Goal: Task Accomplishment & Management: Use online tool/utility

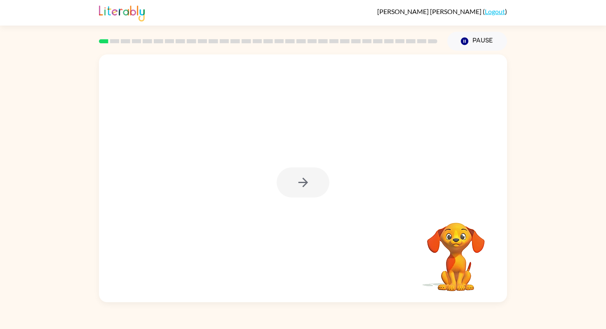
click at [306, 190] on div at bounding box center [303, 182] width 53 height 30
click at [304, 184] on div at bounding box center [303, 182] width 53 height 30
click at [305, 179] on icon "button" at bounding box center [303, 182] width 14 height 14
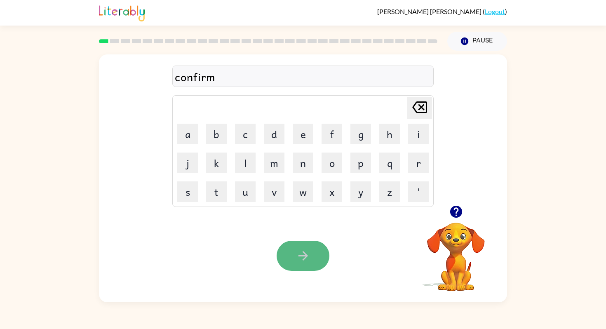
click at [294, 262] on button "button" at bounding box center [303, 256] width 53 height 30
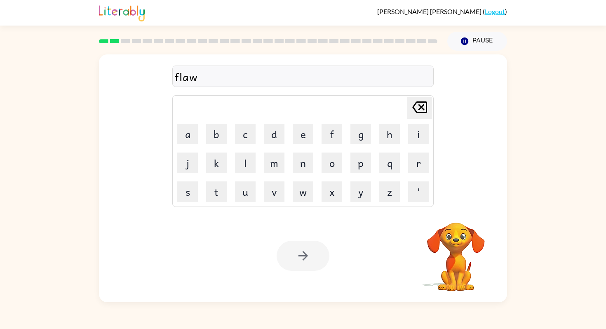
click at [306, 266] on div at bounding box center [303, 256] width 53 height 30
click at [306, 257] on icon "button" at bounding box center [302, 255] width 9 height 9
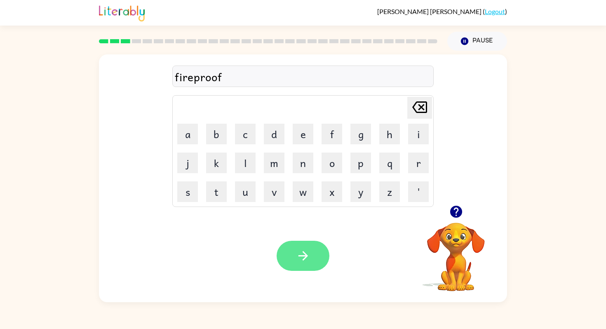
click at [304, 257] on icon "button" at bounding box center [302, 255] width 9 height 9
click at [290, 253] on button "button" at bounding box center [303, 256] width 53 height 30
click at [311, 256] on button "button" at bounding box center [303, 256] width 53 height 30
click at [315, 255] on button "button" at bounding box center [303, 256] width 53 height 30
click at [309, 248] on button "button" at bounding box center [303, 256] width 53 height 30
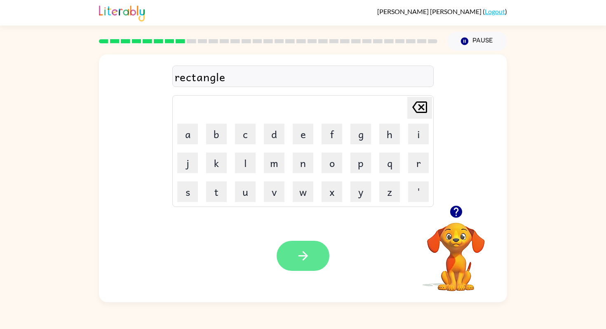
click at [309, 256] on icon "button" at bounding box center [303, 256] width 14 height 14
click at [311, 249] on button "button" at bounding box center [303, 256] width 53 height 30
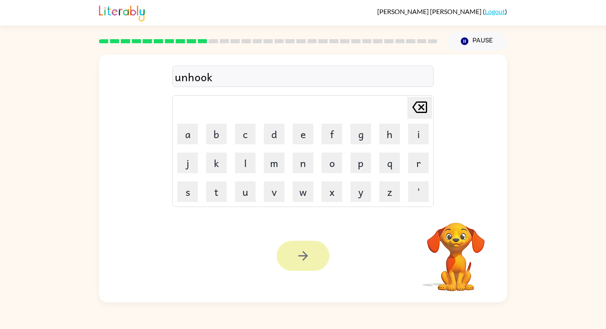
click at [300, 264] on button "button" at bounding box center [303, 256] width 53 height 30
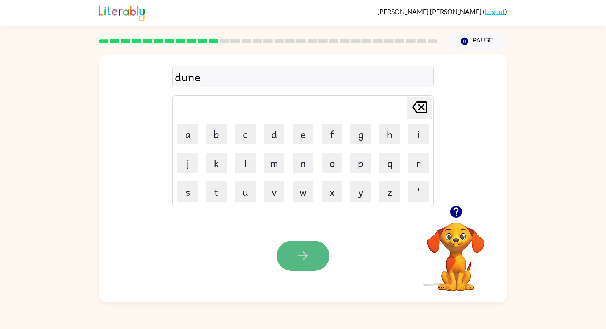
click at [293, 262] on button "button" at bounding box center [303, 256] width 53 height 30
click at [317, 249] on button "button" at bounding box center [303, 256] width 53 height 30
click at [297, 259] on icon "button" at bounding box center [303, 256] width 14 height 14
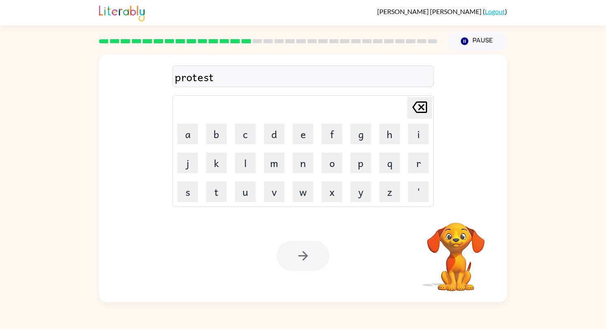
click at [306, 259] on div at bounding box center [303, 256] width 53 height 30
click at [306, 259] on icon "button" at bounding box center [303, 256] width 14 height 14
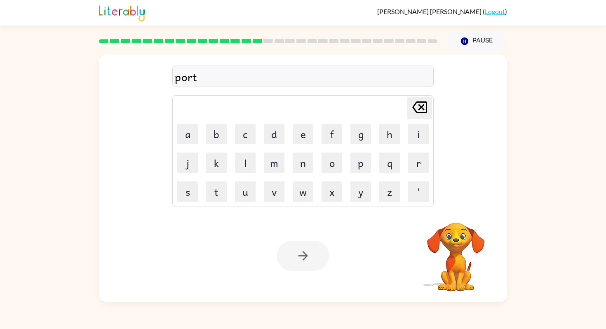
click at [306, 259] on div at bounding box center [303, 256] width 53 height 30
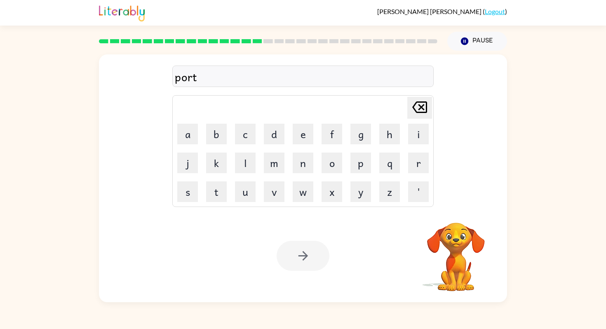
click at [306, 259] on div at bounding box center [303, 256] width 53 height 30
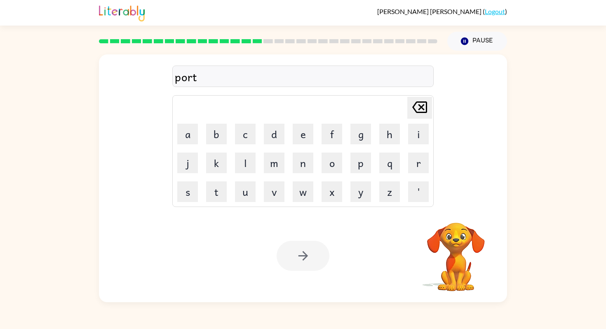
click at [306, 259] on div at bounding box center [303, 256] width 53 height 30
click at [306, 259] on icon "button" at bounding box center [303, 256] width 14 height 14
click at [302, 260] on icon "button" at bounding box center [303, 256] width 14 height 14
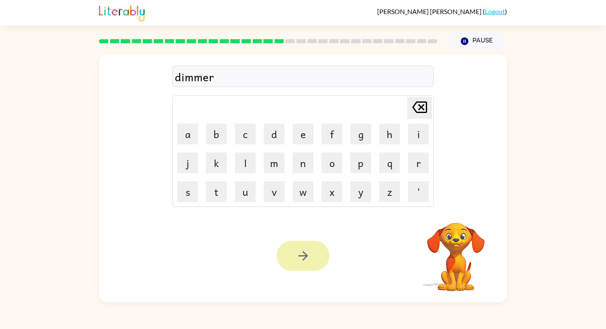
click at [307, 261] on div at bounding box center [303, 256] width 53 height 30
click at [307, 261] on icon "button" at bounding box center [303, 256] width 14 height 14
click at [311, 263] on button "button" at bounding box center [303, 256] width 53 height 30
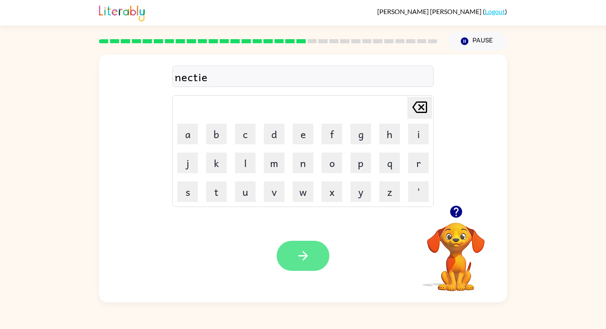
click at [318, 257] on button "button" at bounding box center [303, 256] width 53 height 30
click at [300, 272] on div "Your browser must support playing .mp4 files to use Literably. Please try using…" at bounding box center [303, 255] width 408 height 93
click at [300, 271] on div "Your browser must support playing .mp4 files to use Literably. Please try using…" at bounding box center [303, 255] width 408 height 93
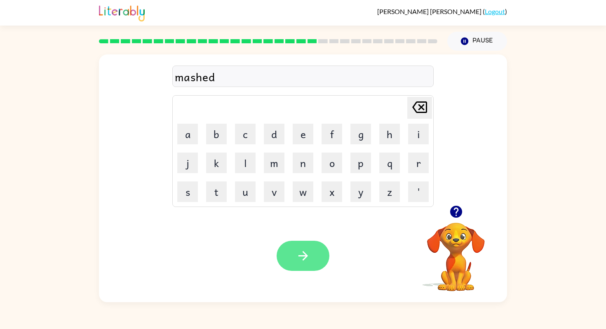
click at [299, 252] on icon "button" at bounding box center [303, 256] width 14 height 14
click at [305, 261] on div at bounding box center [303, 256] width 53 height 30
click at [304, 261] on div at bounding box center [303, 256] width 53 height 30
click at [304, 261] on icon "button" at bounding box center [303, 256] width 14 height 14
click at [310, 270] on button "button" at bounding box center [303, 256] width 53 height 30
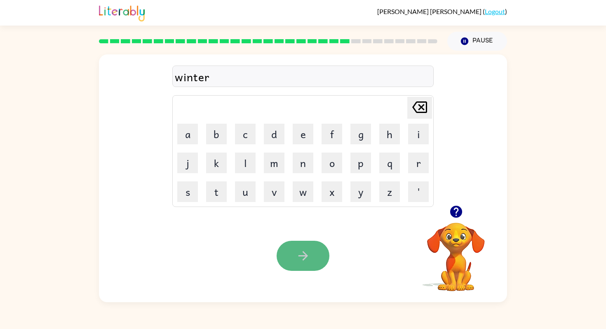
click at [308, 260] on icon "button" at bounding box center [303, 256] width 14 height 14
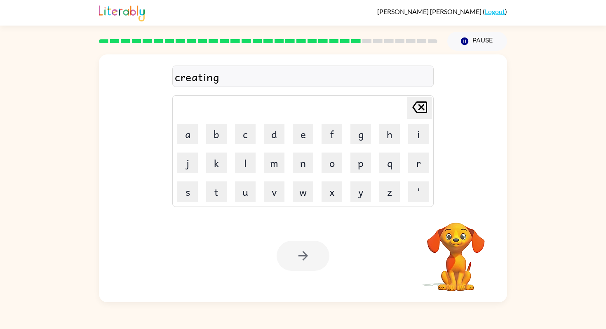
click at [313, 258] on button "button" at bounding box center [303, 256] width 53 height 30
click at [314, 266] on button "button" at bounding box center [303, 256] width 53 height 30
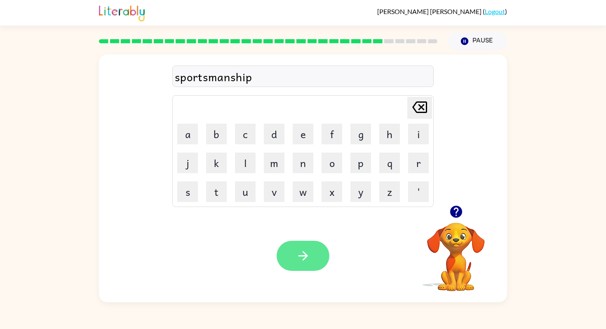
click at [300, 256] on icon "button" at bounding box center [303, 256] width 14 height 14
click at [302, 255] on icon "button" at bounding box center [302, 255] width 9 height 9
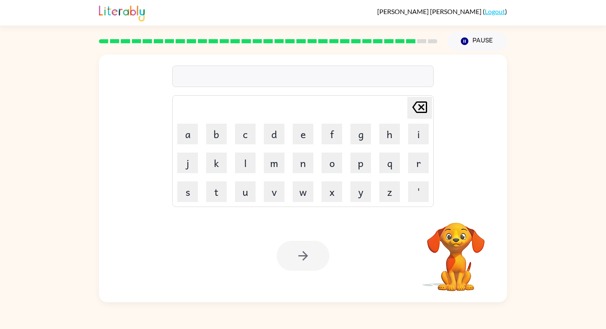
click at [408, 40] on rect at bounding box center [410, 41] width 9 height 4
click at [409, 43] on rect at bounding box center [410, 41] width 9 height 4
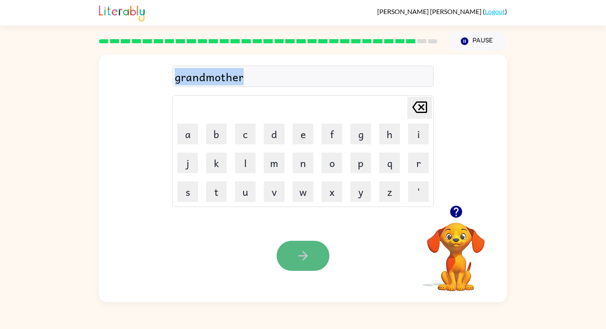
click at [302, 257] on icon "button" at bounding box center [303, 256] width 14 height 14
click at [303, 260] on icon "button" at bounding box center [302, 255] width 9 height 9
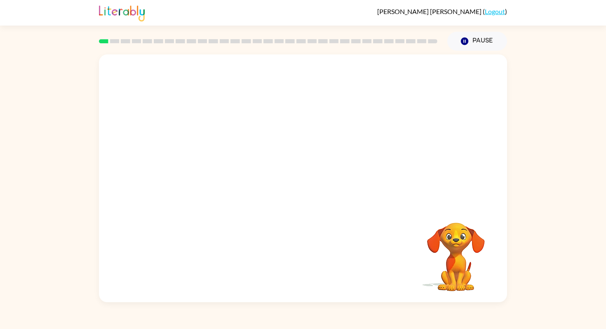
click at [201, 164] on video "Your browser must support playing .mp4 files to use Literably. Please try using…" at bounding box center [303, 129] width 408 height 151
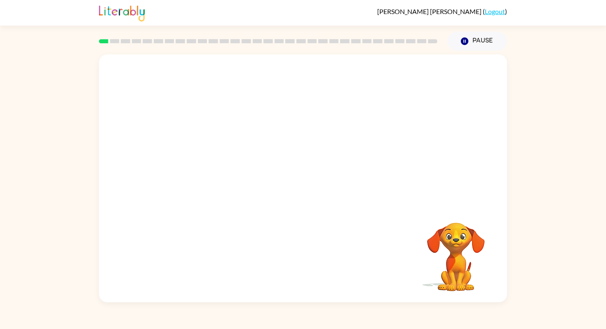
click at [201, 164] on video "Your browser must support playing .mp4 files to use Literably. Please try using…" at bounding box center [303, 129] width 408 height 151
click at [285, 190] on div at bounding box center [303, 182] width 53 height 30
click at [292, 190] on div at bounding box center [303, 182] width 53 height 30
click at [292, 190] on button "button" at bounding box center [303, 182] width 53 height 30
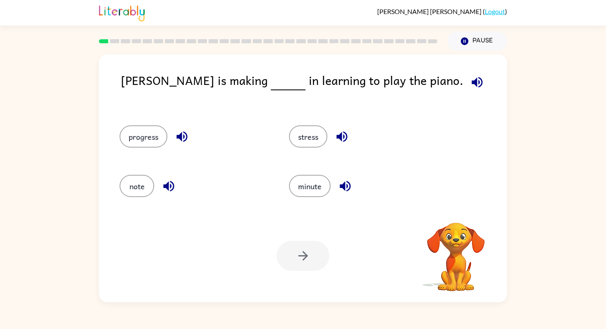
drag, startPoint x: 222, startPoint y: 163, endPoint x: 181, endPoint y: 128, distance: 54.4
click at [180, 128] on div "progress stress note minute" at bounding box center [273, 159] width 339 height 99
click at [135, 135] on button "progress" at bounding box center [144, 136] width 48 height 22
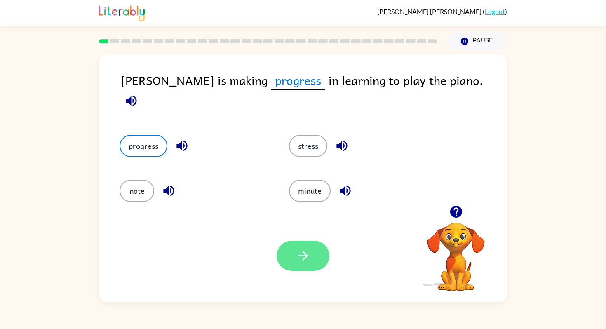
click at [297, 255] on icon "button" at bounding box center [303, 256] width 14 height 14
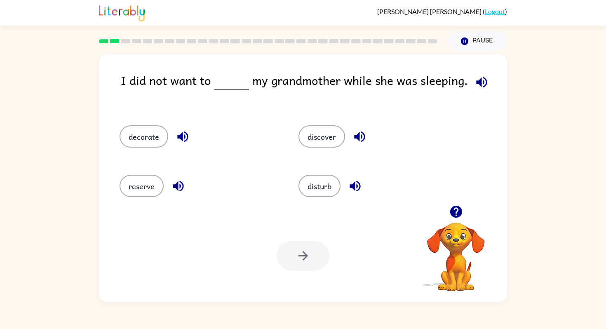
click at [324, 200] on div "disturb" at bounding box center [372, 183] width 179 height 49
click at [313, 183] on button "disturb" at bounding box center [320, 186] width 42 height 22
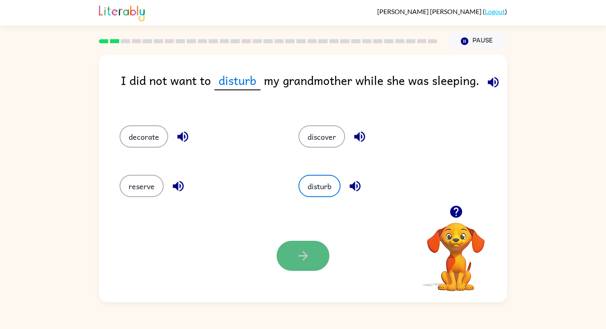
click at [305, 248] on button "button" at bounding box center [303, 256] width 53 height 30
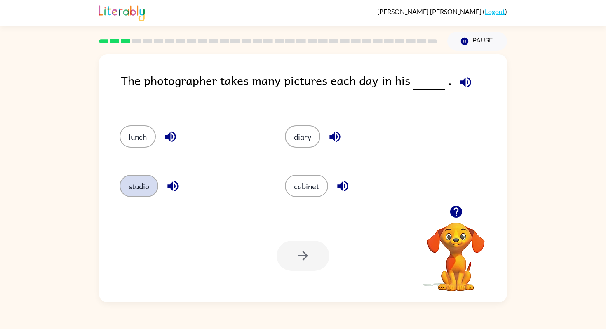
click at [132, 190] on button "studio" at bounding box center [139, 186] width 39 height 22
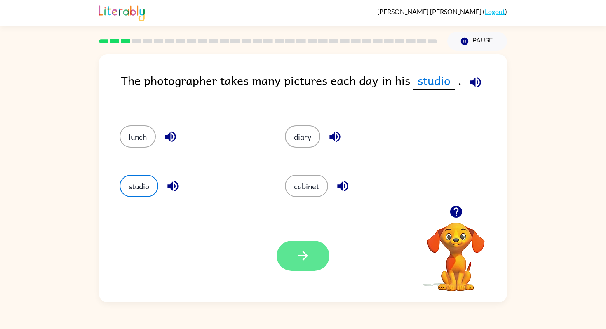
click at [317, 257] on button "button" at bounding box center [303, 256] width 53 height 30
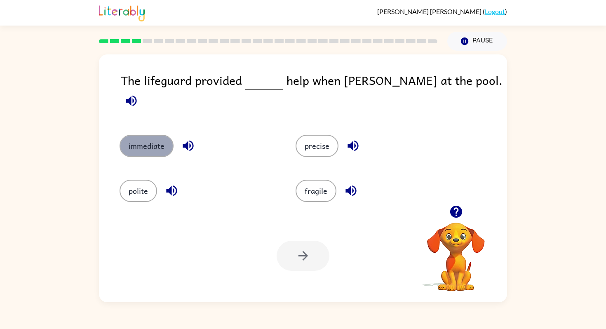
click at [162, 141] on button "immediate" at bounding box center [147, 146] width 54 height 22
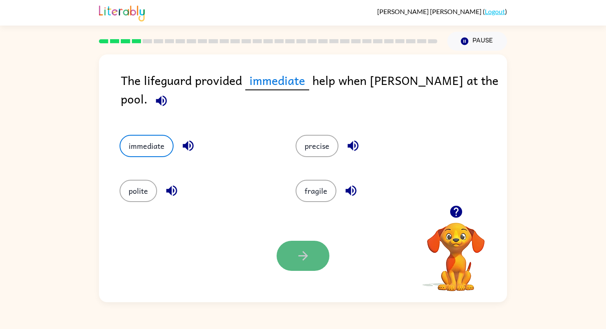
click at [300, 254] on icon "button" at bounding box center [303, 256] width 14 height 14
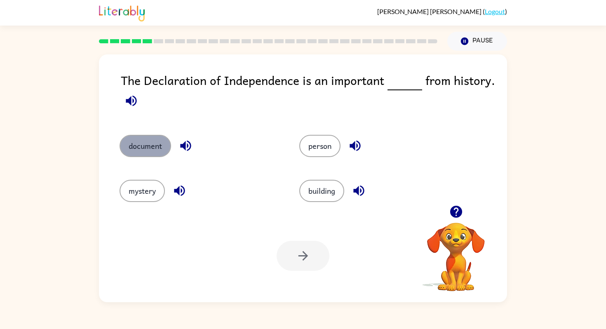
click at [148, 150] on button "document" at bounding box center [146, 146] width 52 height 22
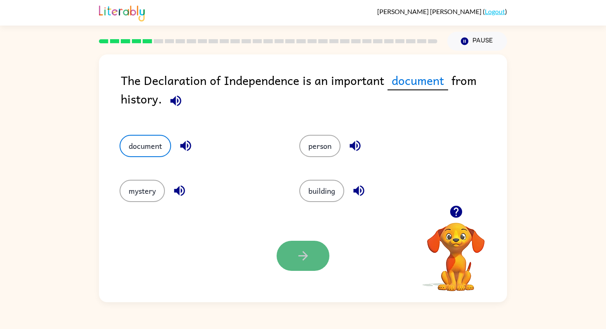
click at [313, 260] on button "button" at bounding box center [303, 256] width 53 height 30
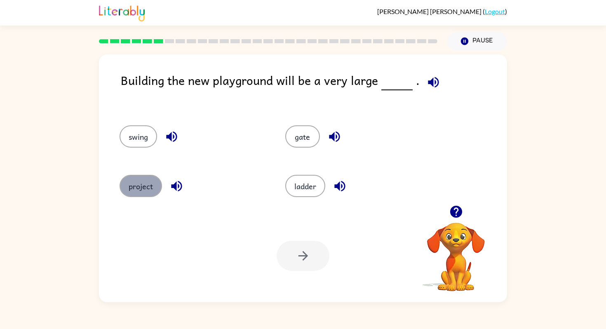
click at [137, 183] on button "project" at bounding box center [141, 186] width 42 height 22
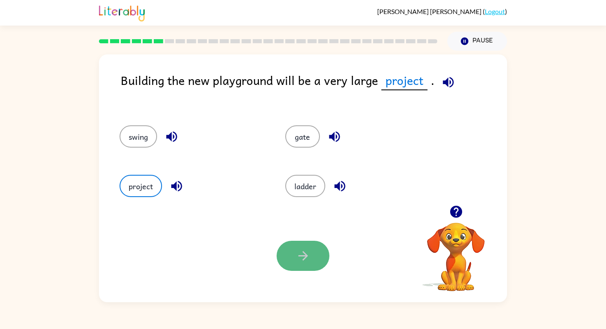
click at [301, 251] on icon "button" at bounding box center [303, 256] width 14 height 14
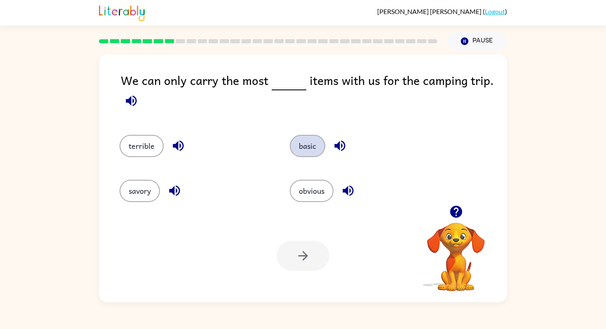
click at [309, 146] on button "basic" at bounding box center [307, 146] width 35 height 22
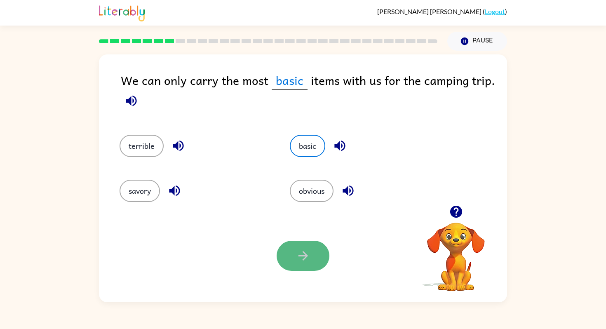
click at [294, 264] on button "button" at bounding box center [303, 256] width 53 height 30
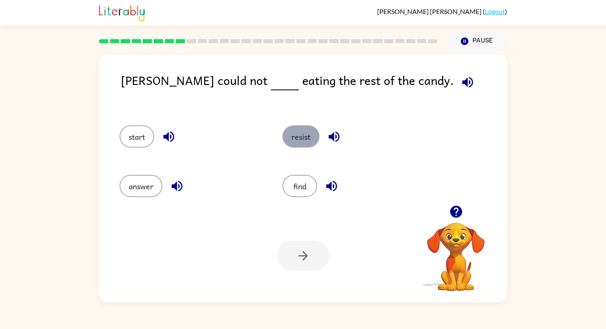
click at [295, 146] on button "resist" at bounding box center [300, 136] width 37 height 22
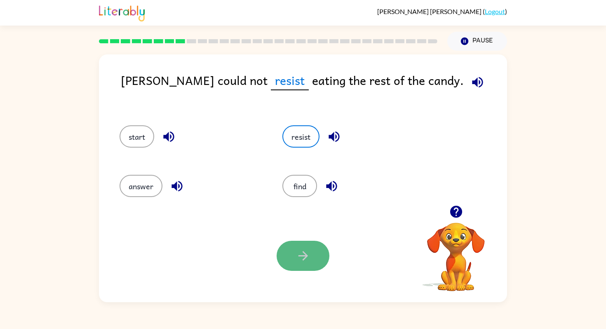
click at [307, 254] on icon "button" at bounding box center [303, 256] width 14 height 14
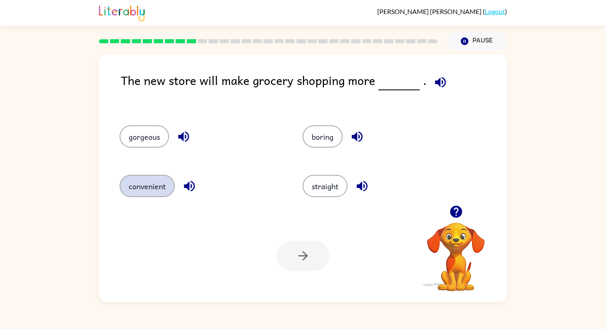
click at [159, 189] on button "convenient" at bounding box center [147, 186] width 55 height 22
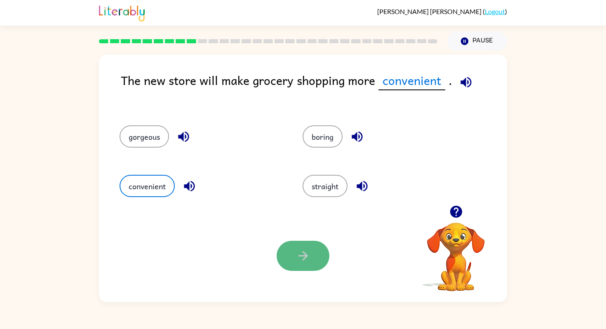
click at [305, 244] on button "button" at bounding box center [303, 256] width 53 height 30
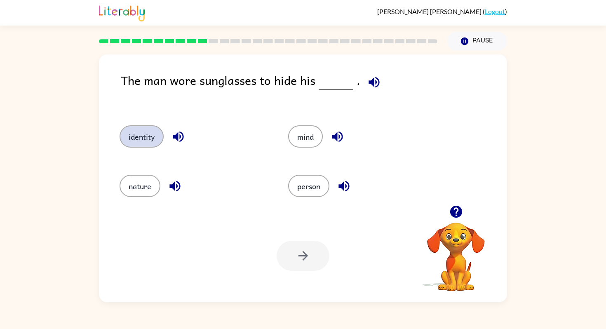
click at [156, 137] on button "identity" at bounding box center [142, 136] width 44 height 22
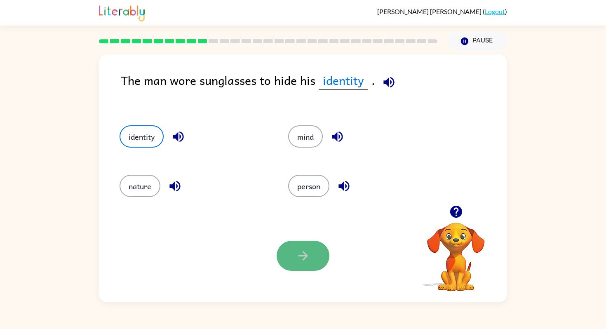
click at [315, 256] on button "button" at bounding box center [303, 256] width 53 height 30
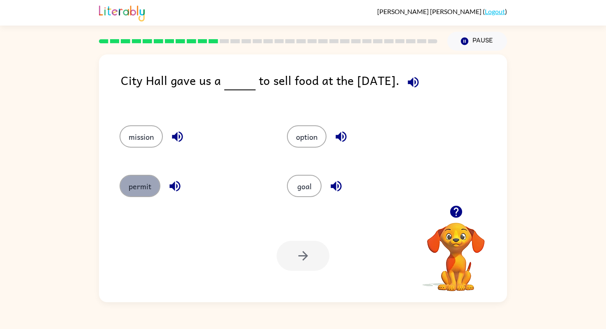
click at [150, 192] on button "permit" at bounding box center [140, 186] width 41 height 22
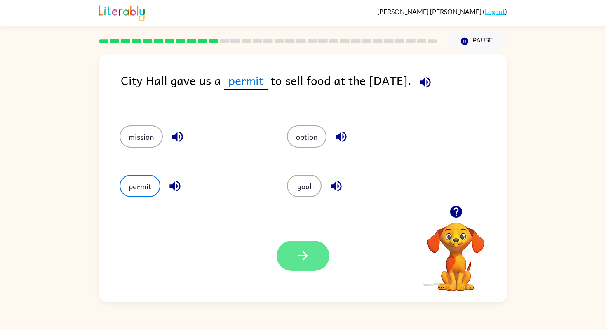
click at [309, 256] on icon "button" at bounding box center [303, 256] width 14 height 14
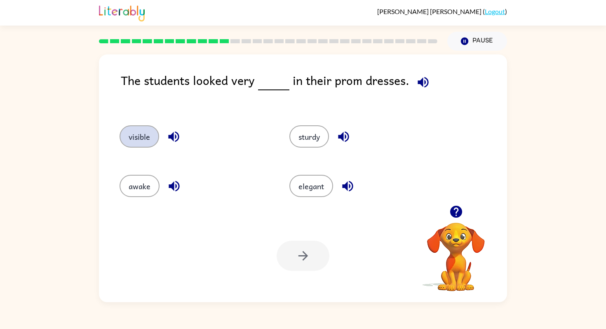
click at [134, 139] on button "visible" at bounding box center [140, 136] width 40 height 22
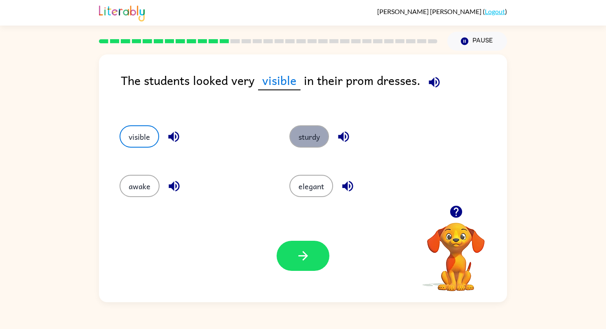
click at [317, 138] on button "sturdy" at bounding box center [309, 136] width 40 height 22
click at [134, 131] on button "visible" at bounding box center [140, 136] width 40 height 22
click at [306, 191] on button "elegant" at bounding box center [311, 186] width 44 height 22
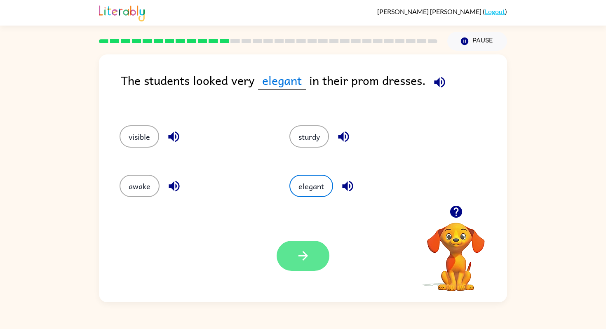
click at [307, 260] on icon "button" at bounding box center [303, 256] width 14 height 14
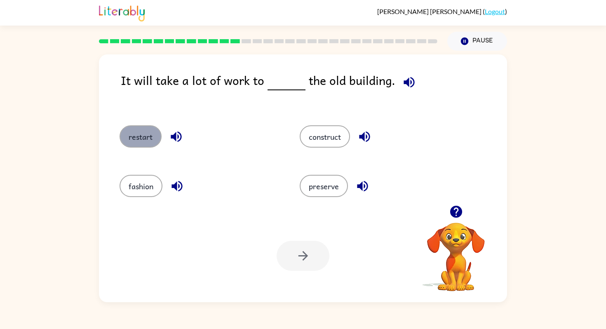
click at [134, 130] on button "restart" at bounding box center [141, 136] width 42 height 22
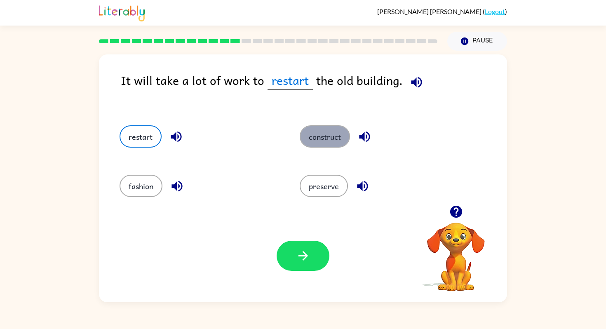
click at [322, 140] on button "construct" at bounding box center [325, 136] width 50 height 22
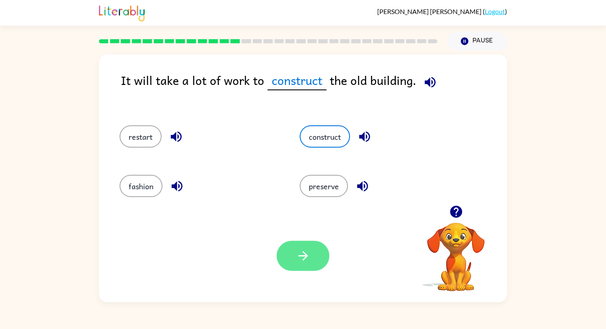
click at [308, 261] on icon "button" at bounding box center [303, 256] width 14 height 14
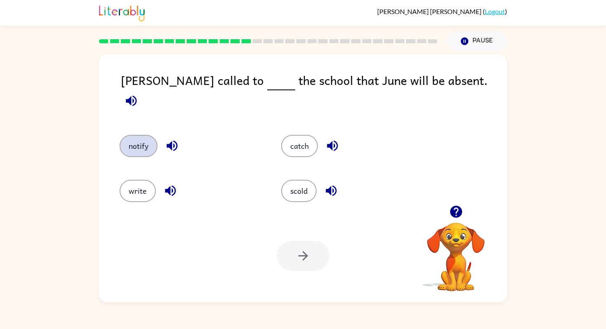
click at [134, 137] on button "notify" at bounding box center [139, 146] width 38 height 22
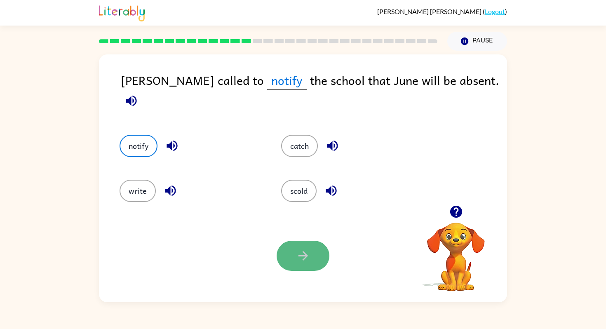
click at [311, 260] on button "button" at bounding box center [303, 256] width 53 height 30
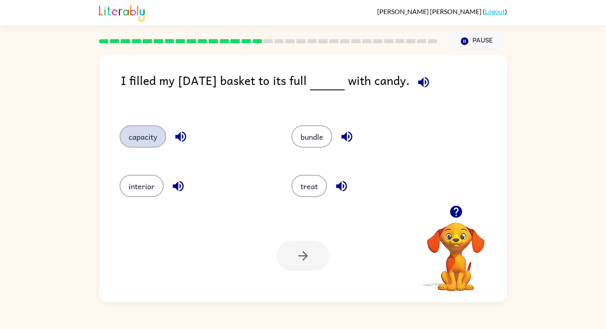
click at [153, 136] on button "capacity" at bounding box center [143, 136] width 47 height 22
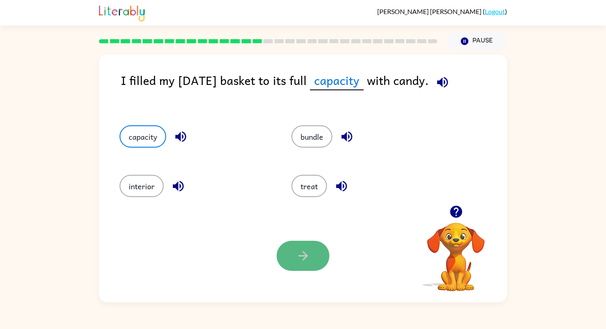
click at [315, 256] on button "button" at bounding box center [303, 256] width 53 height 30
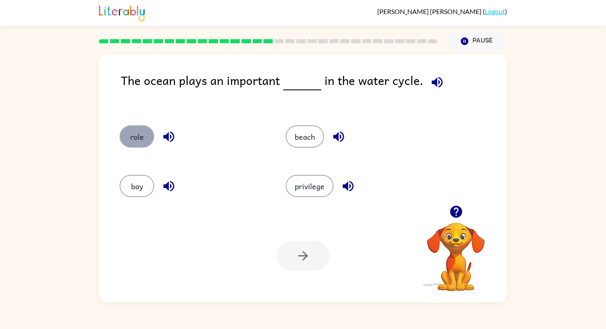
click at [134, 132] on button "role" at bounding box center [137, 136] width 35 height 22
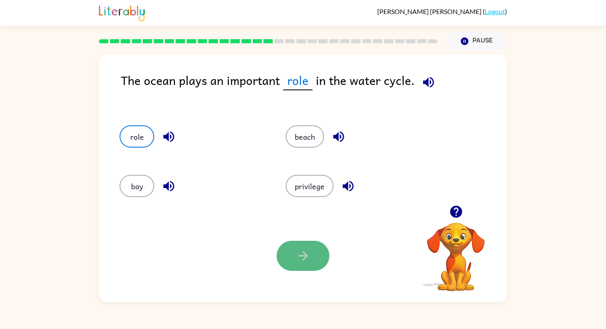
click at [312, 266] on button "button" at bounding box center [303, 256] width 53 height 30
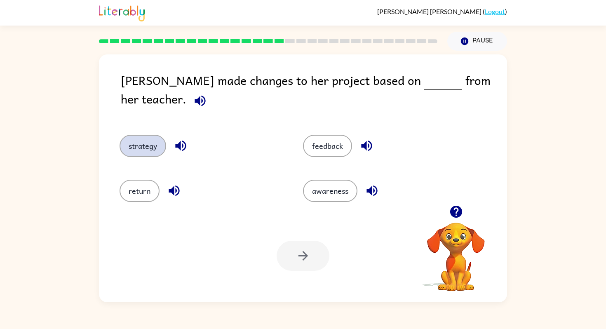
click at [153, 139] on button "strategy" at bounding box center [143, 146] width 47 height 22
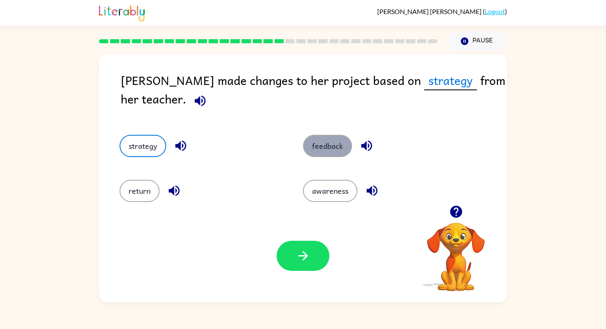
click at [341, 144] on button "feedback" at bounding box center [327, 146] width 49 height 22
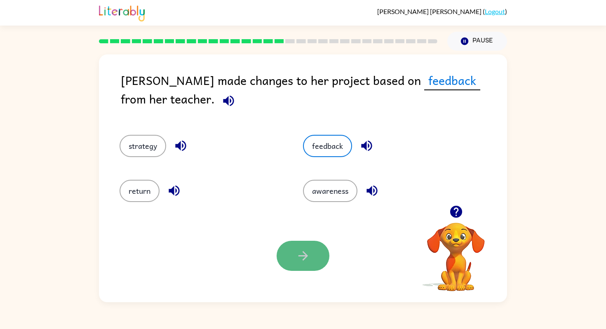
click at [304, 251] on icon "button" at bounding box center [303, 256] width 14 height 14
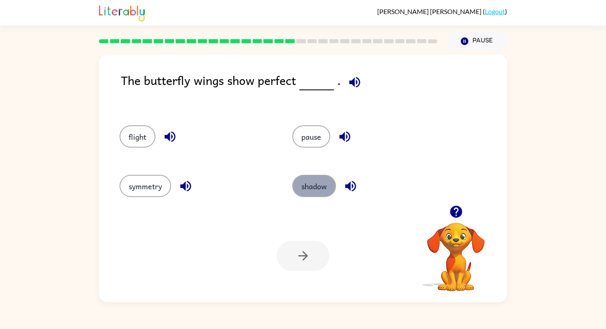
click at [324, 191] on button "shadow" at bounding box center [314, 186] width 44 height 22
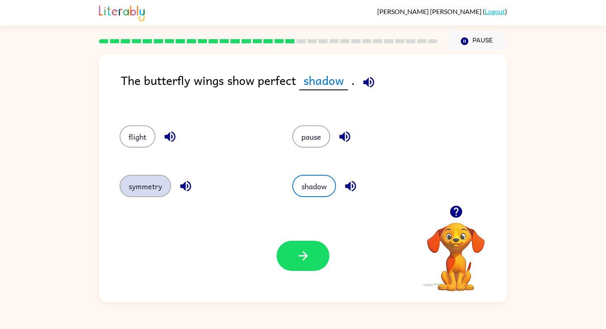
click at [154, 194] on button "symmetry" at bounding box center [146, 186] width 52 height 22
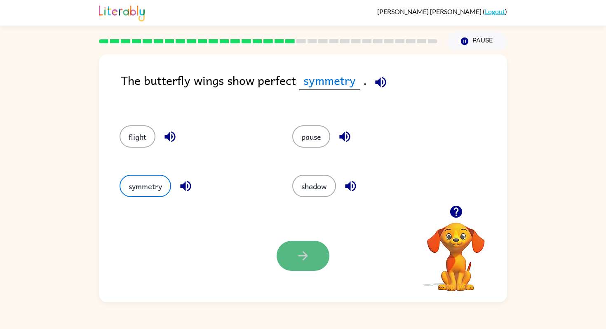
click at [316, 264] on button "button" at bounding box center [303, 256] width 53 height 30
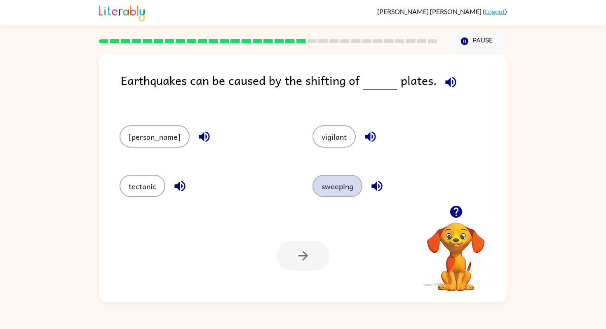
click at [313, 184] on button "sweeping" at bounding box center [338, 186] width 50 height 22
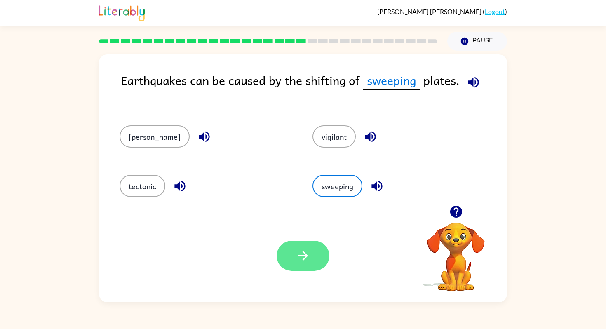
click at [292, 267] on button "button" at bounding box center [303, 256] width 53 height 30
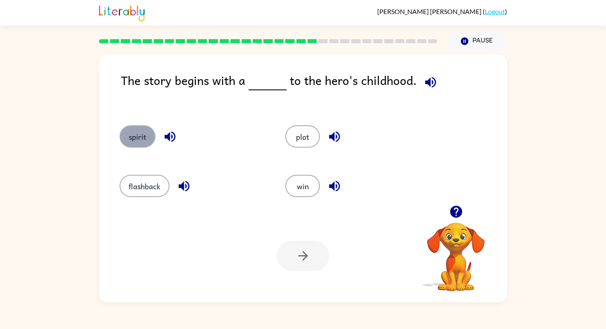
click at [144, 131] on button "spirit" at bounding box center [138, 136] width 36 height 22
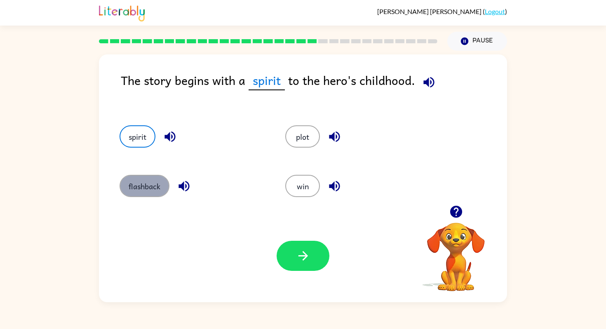
click at [142, 184] on button "flashback" at bounding box center [145, 186] width 50 height 22
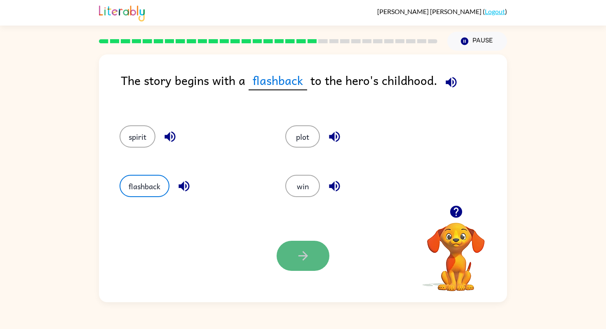
click at [299, 263] on icon "button" at bounding box center [303, 256] width 14 height 14
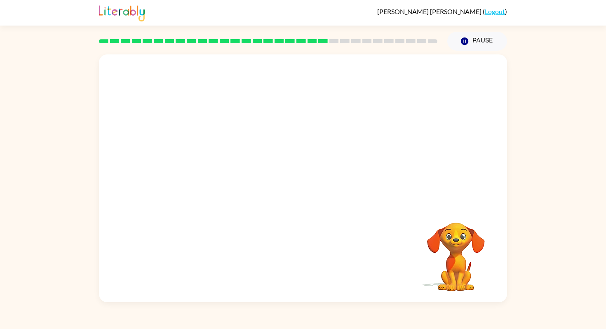
click at [212, 70] on video "Your browser must support playing .mp4 files to use Literably. Please try using…" at bounding box center [303, 129] width 408 height 151
drag, startPoint x: 365, startPoint y: 151, endPoint x: 360, endPoint y: 150, distance: 4.2
click at [363, 151] on video "Your browser must support playing .mp4 files to use Literably. Please try using…" at bounding box center [303, 129] width 408 height 151
click at [226, 174] on video "Your browser must support playing .mp4 files to use Literably. Please try using…" at bounding box center [303, 129] width 408 height 151
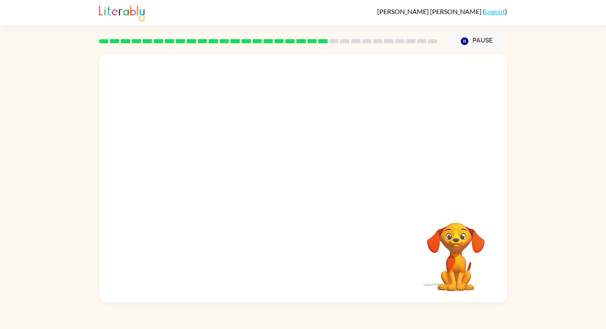
click at [226, 174] on video "Your browser must support playing .mp4 files to use Literably. Please try using…" at bounding box center [303, 129] width 408 height 151
click at [224, 181] on video "Your browser must support playing .mp4 files to use Literably. Please try using…" at bounding box center [303, 129] width 408 height 151
click at [313, 184] on div at bounding box center [303, 182] width 53 height 30
click at [311, 184] on div at bounding box center [303, 182] width 53 height 30
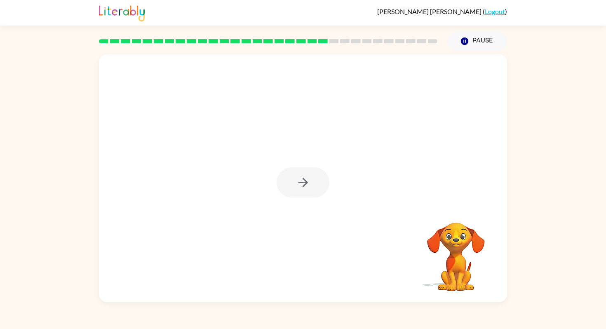
click at [311, 184] on div at bounding box center [303, 182] width 53 height 30
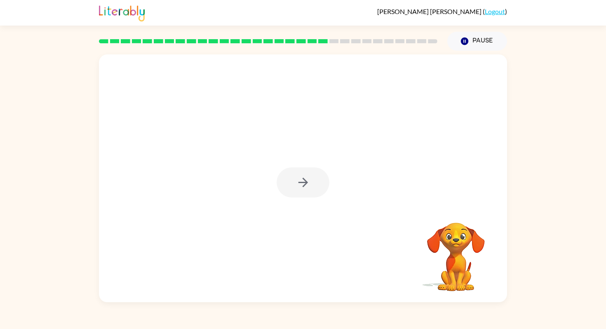
click at [311, 184] on button "button" at bounding box center [303, 182] width 53 height 30
click at [311, 184] on div at bounding box center [303, 182] width 53 height 30
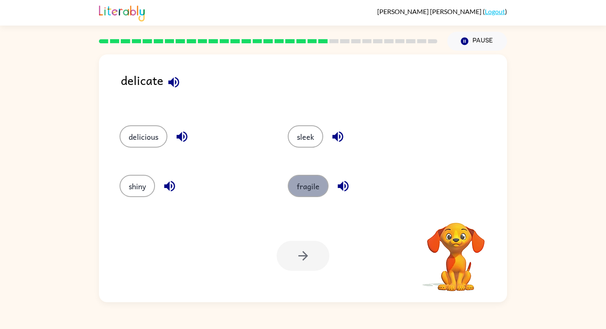
click at [304, 184] on button "fragile" at bounding box center [308, 186] width 41 height 22
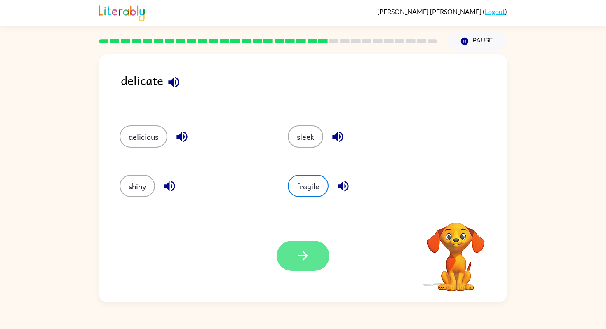
click at [304, 266] on button "button" at bounding box center [303, 256] width 53 height 30
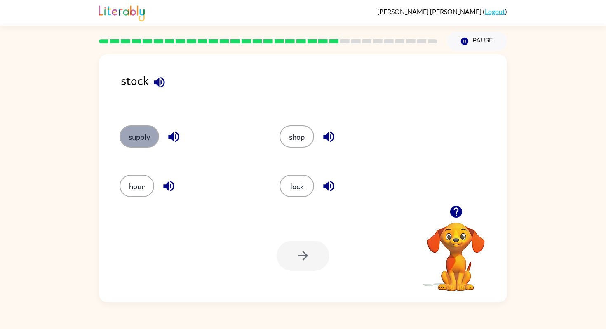
click at [148, 136] on button "supply" at bounding box center [140, 136] width 40 height 22
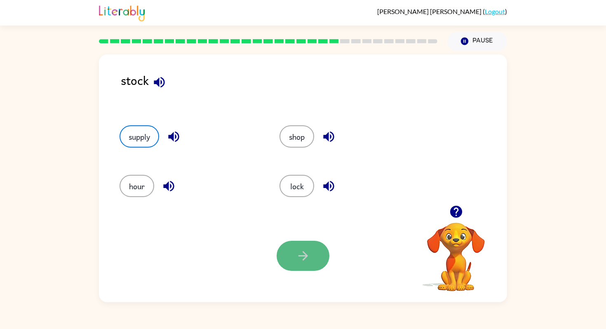
click at [304, 258] on icon "button" at bounding box center [303, 256] width 14 height 14
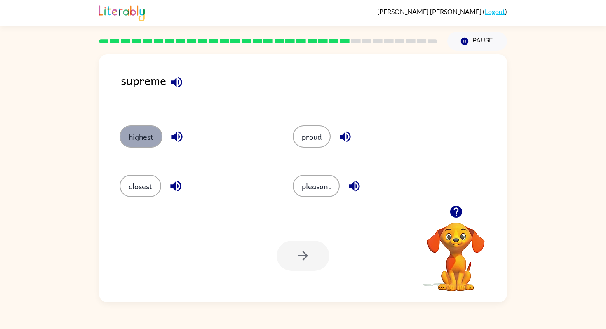
click at [134, 136] on button "highest" at bounding box center [141, 136] width 43 height 22
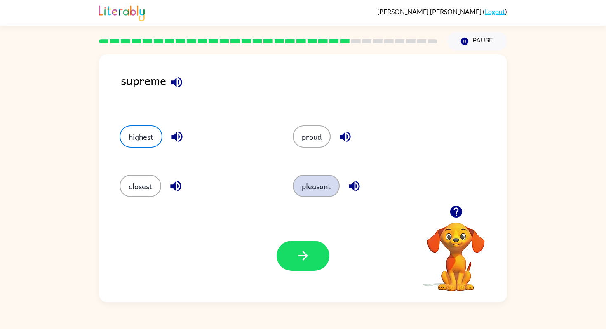
click at [323, 190] on button "pleasant" at bounding box center [316, 186] width 47 height 22
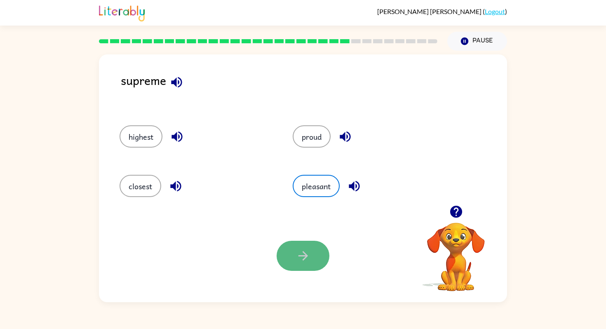
click at [301, 257] on icon "button" at bounding box center [303, 256] width 14 height 14
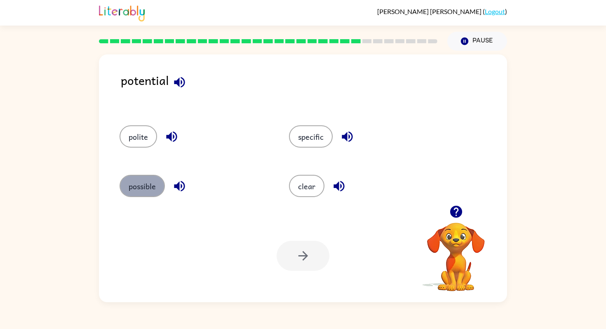
click at [146, 179] on button "possible" at bounding box center [142, 186] width 45 height 22
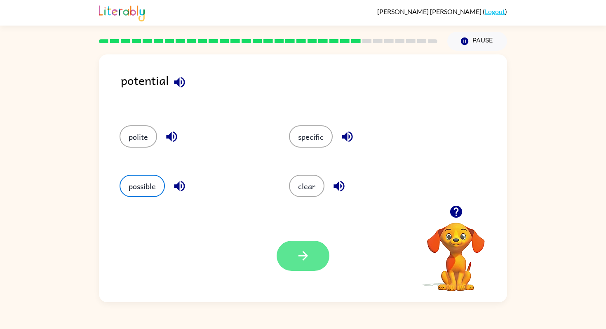
click at [321, 254] on button "button" at bounding box center [303, 256] width 53 height 30
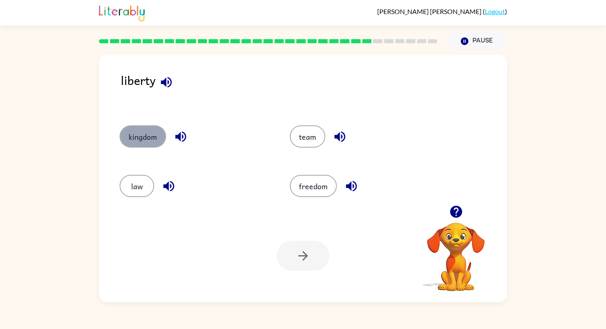
click at [137, 132] on button "kingdom" at bounding box center [143, 136] width 47 height 22
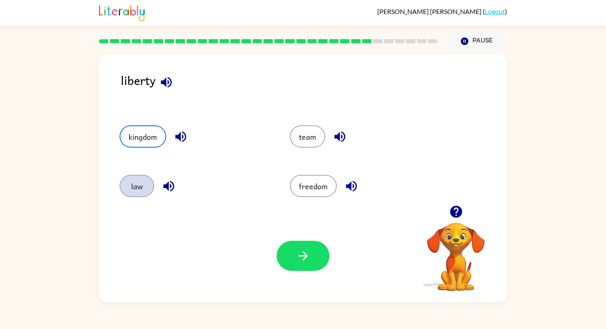
click at [141, 195] on button "law" at bounding box center [137, 186] width 35 height 22
click at [153, 124] on div "kingdom" at bounding box center [189, 134] width 170 height 49
click at [312, 194] on button "freedom" at bounding box center [313, 186] width 47 height 22
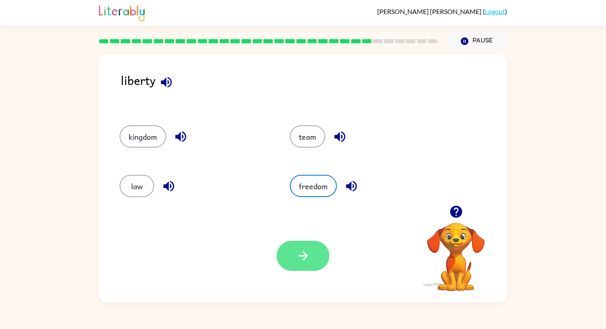
click at [297, 263] on icon "button" at bounding box center [303, 256] width 14 height 14
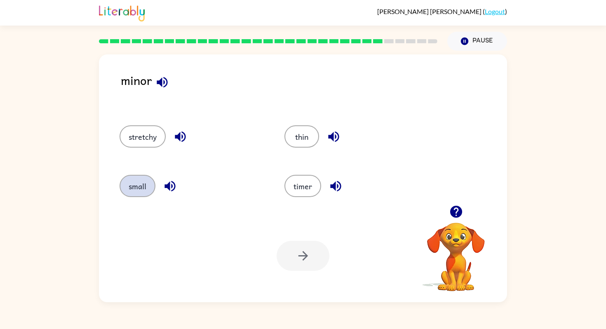
click at [147, 184] on button "small" at bounding box center [138, 186] width 36 height 22
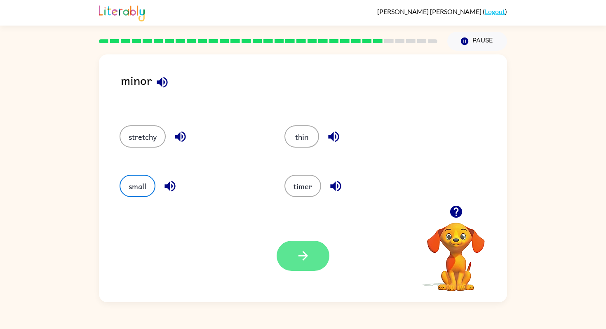
click at [300, 259] on icon "button" at bounding box center [303, 256] width 14 height 14
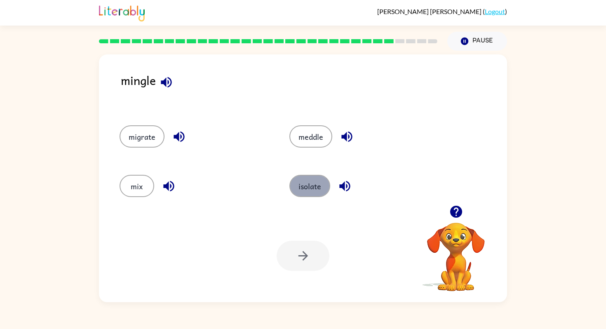
click at [317, 194] on button "isolate" at bounding box center [309, 186] width 41 height 22
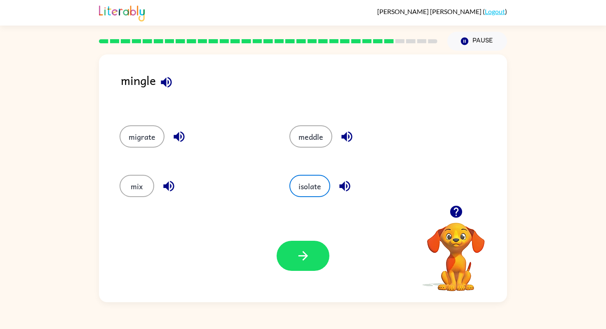
click at [144, 149] on div "migrate" at bounding box center [189, 134] width 170 height 49
click at [149, 144] on button "migrate" at bounding box center [142, 136] width 45 height 22
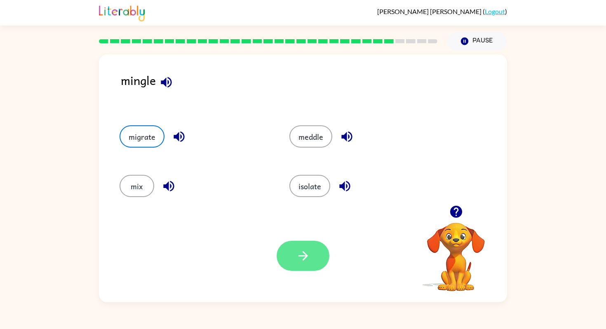
click at [314, 264] on button "button" at bounding box center [303, 256] width 53 height 30
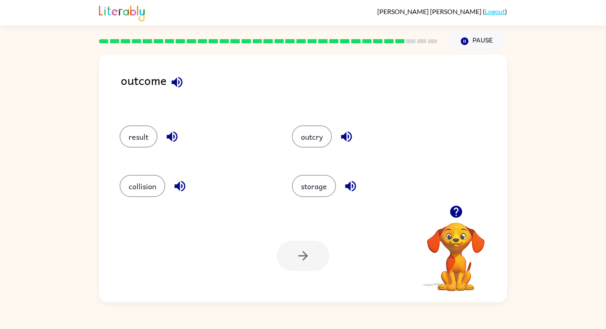
click at [146, 153] on div "result" at bounding box center [190, 134] width 172 height 49
click at [144, 142] on button "result" at bounding box center [139, 136] width 38 height 22
click at [304, 267] on button "button" at bounding box center [303, 256] width 53 height 30
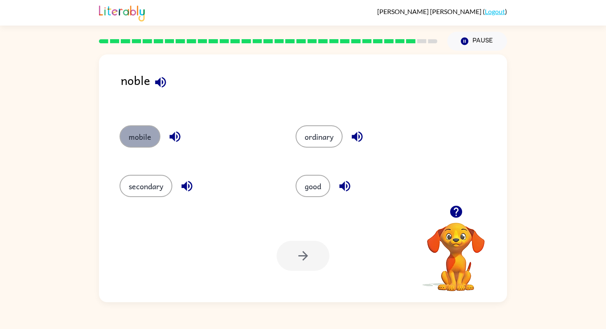
click at [148, 137] on button "mobile" at bounding box center [140, 136] width 41 height 22
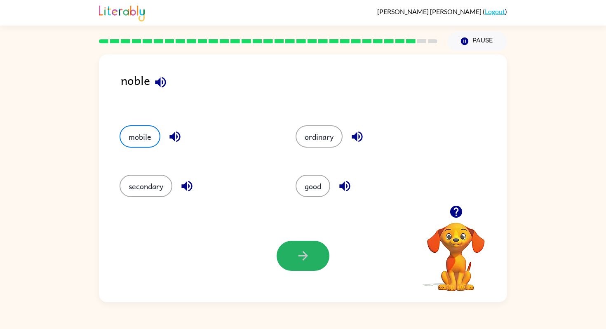
click at [296, 258] on icon "button" at bounding box center [303, 256] width 14 height 14
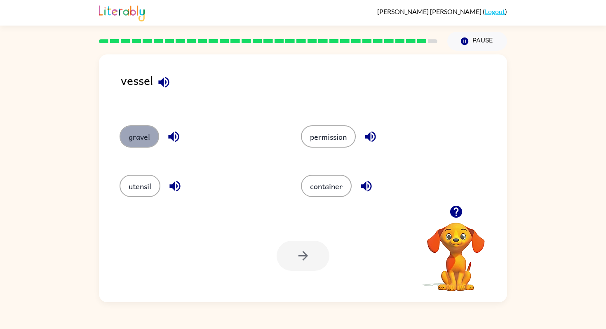
click at [145, 135] on button "gravel" at bounding box center [140, 136] width 40 height 22
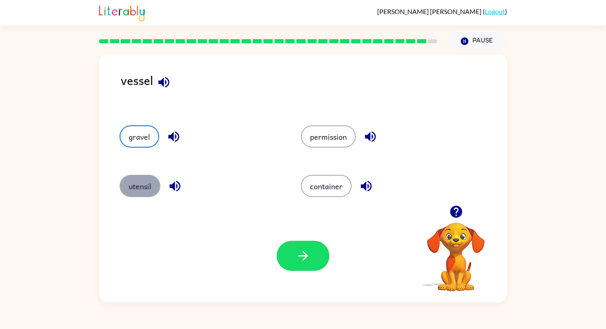
click at [126, 188] on button "utensil" at bounding box center [140, 186] width 41 height 22
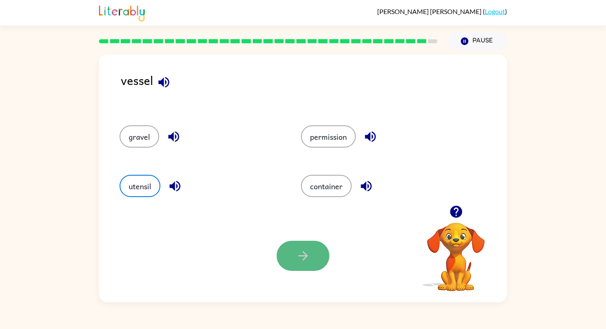
click at [298, 258] on icon "button" at bounding box center [303, 256] width 14 height 14
